Goal: Obtain resource: Obtain resource

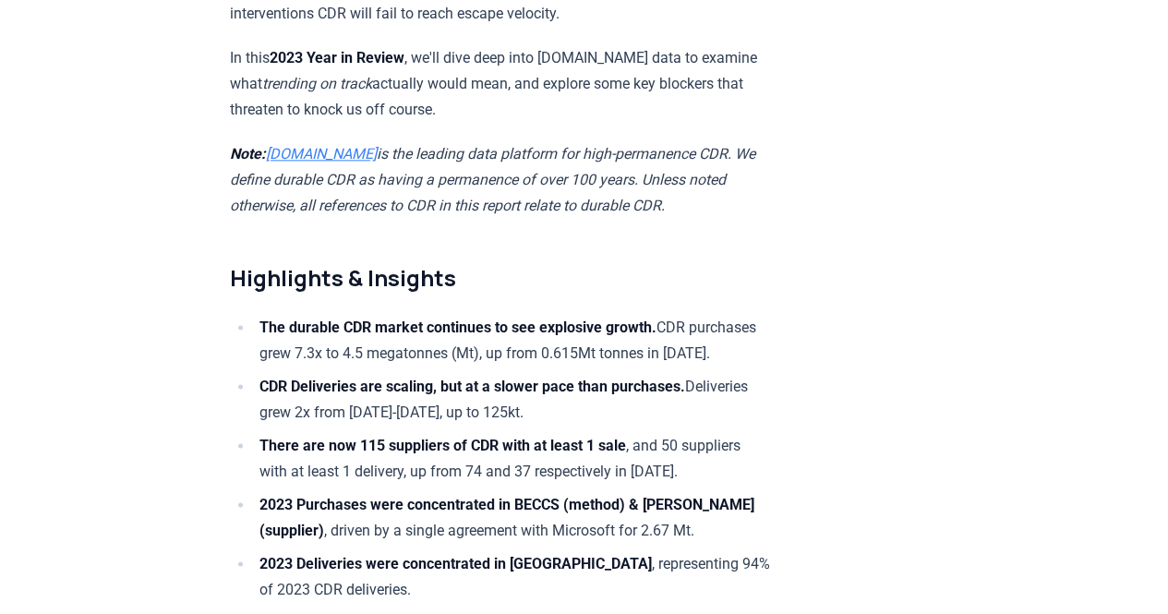
scroll to position [1016, 0]
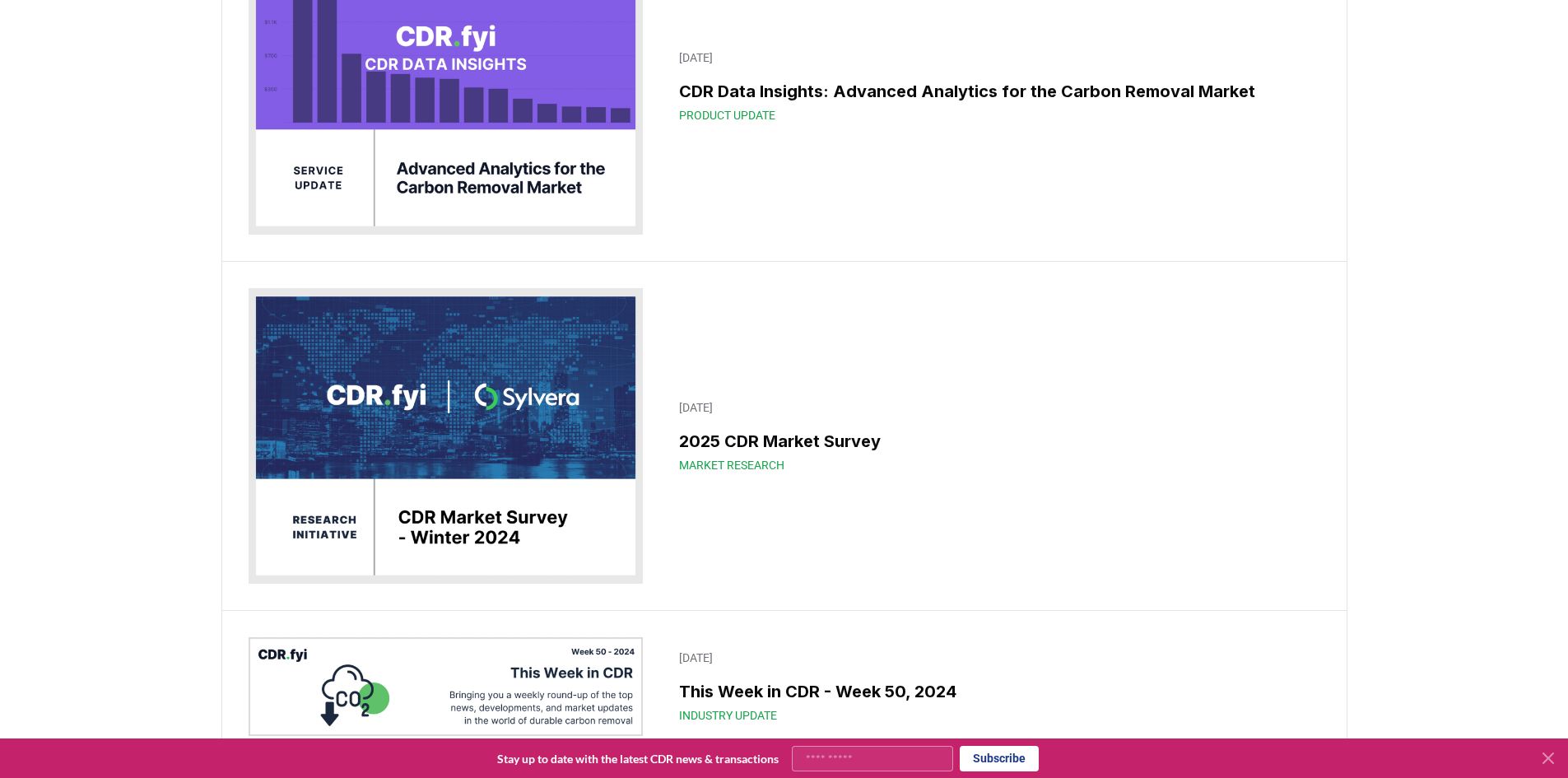
scroll to position [16376, 0]
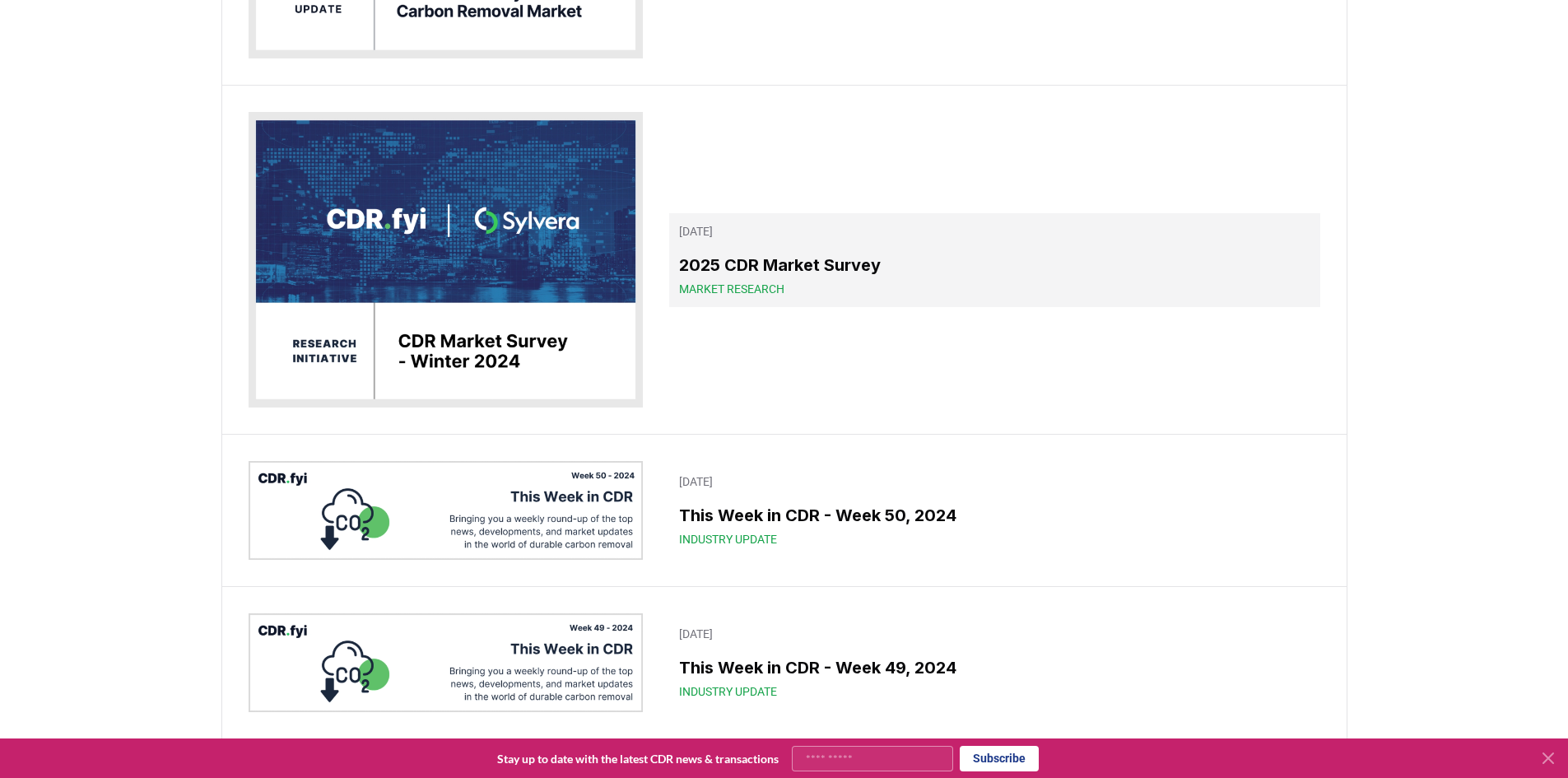
click at [811, 266] on h3 "2025 CDR Market Survey" at bounding box center [994, 265] width 630 height 25
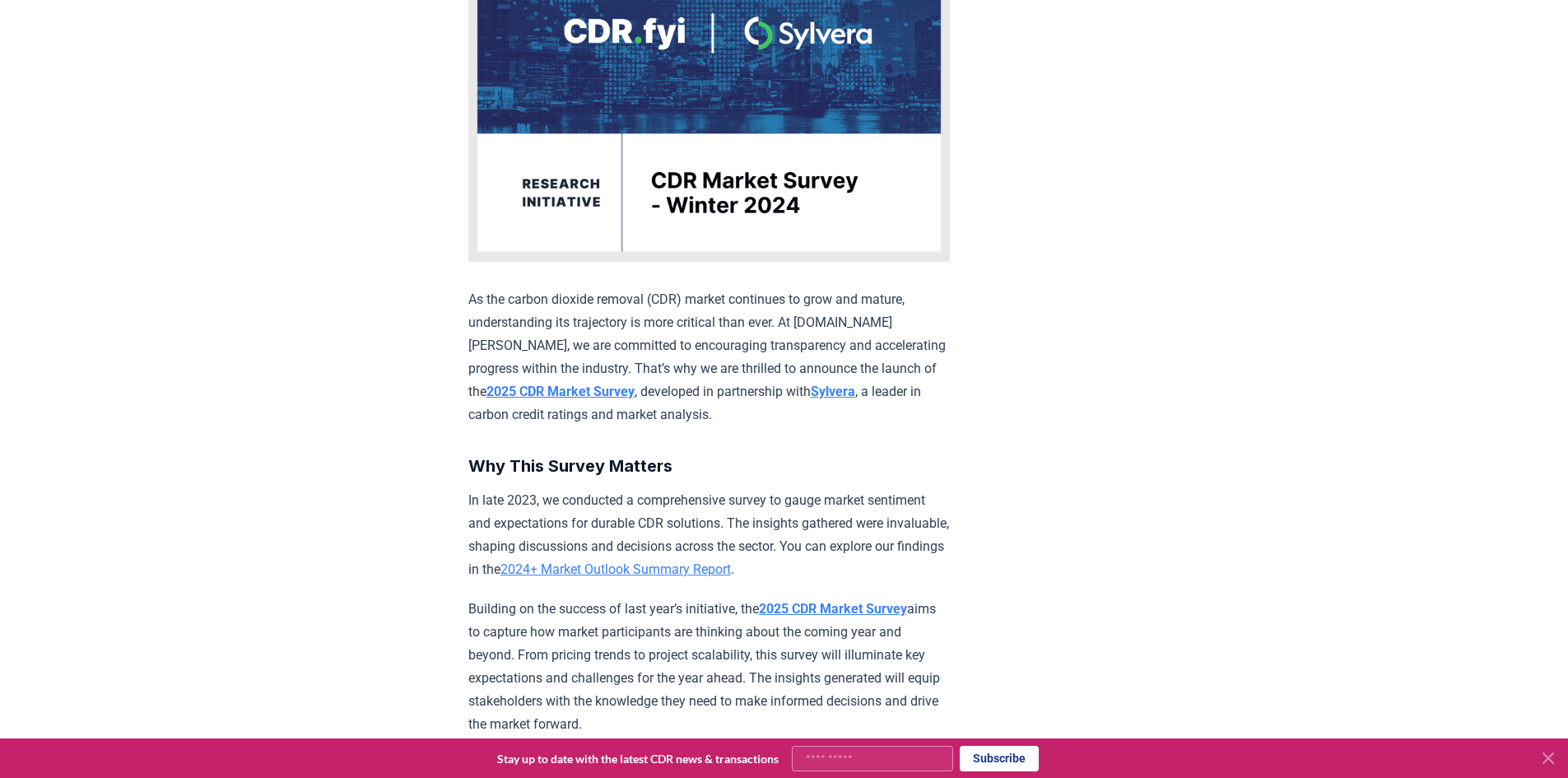
scroll to position [303, 0]
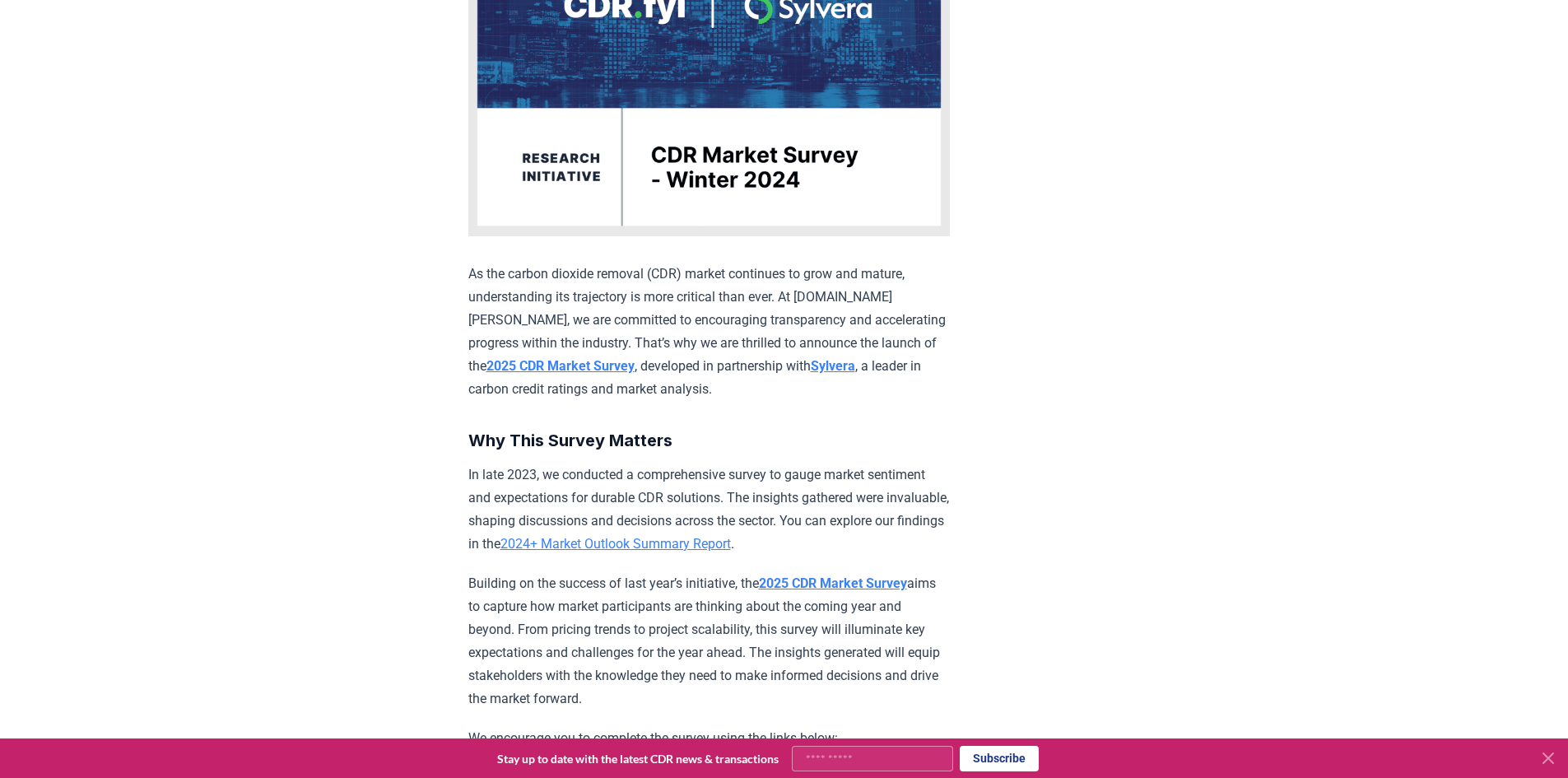
click at [540, 360] on strong "2025 CDR Market Survey" at bounding box center [561, 366] width 148 height 16
